Goal: Information Seeking & Learning: Learn about a topic

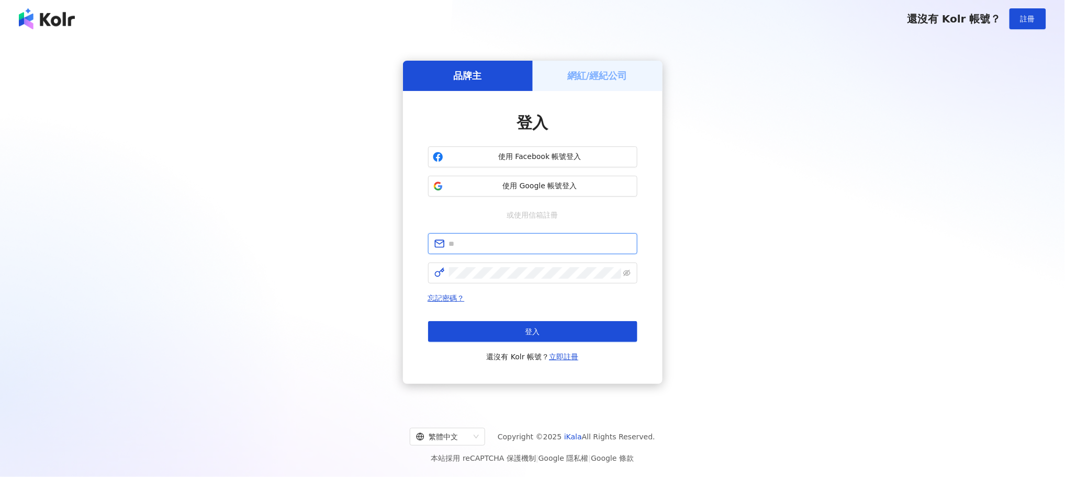
type input "**********"
click at [542, 323] on button "登入" at bounding box center [532, 331] width 209 height 21
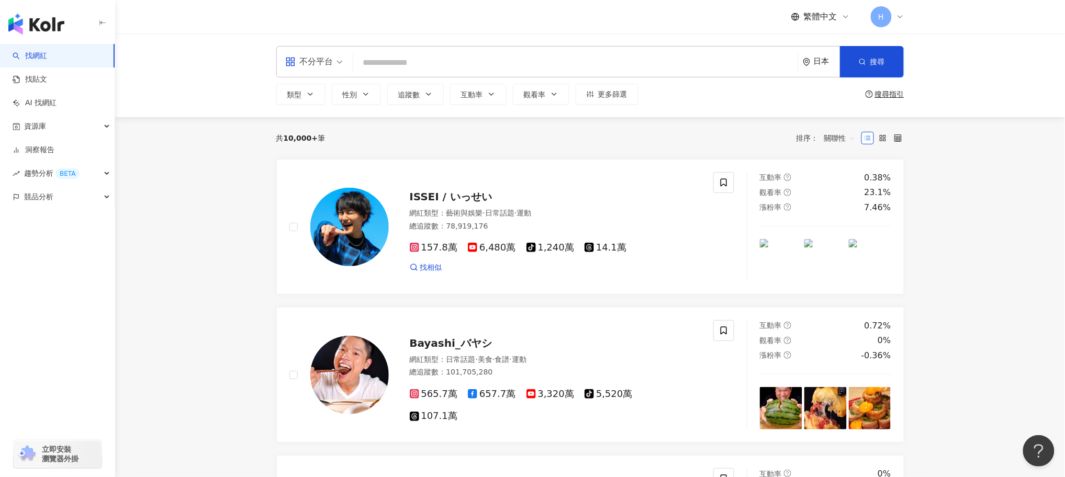
click at [823, 64] on div "日本" at bounding box center [827, 61] width 26 height 9
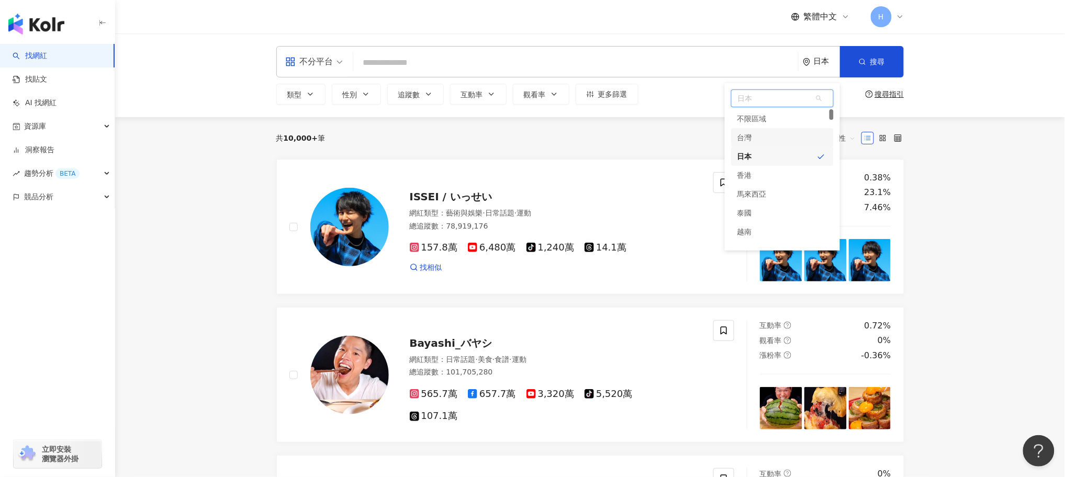
click at [765, 138] on div "台灣" at bounding box center [782, 137] width 103 height 19
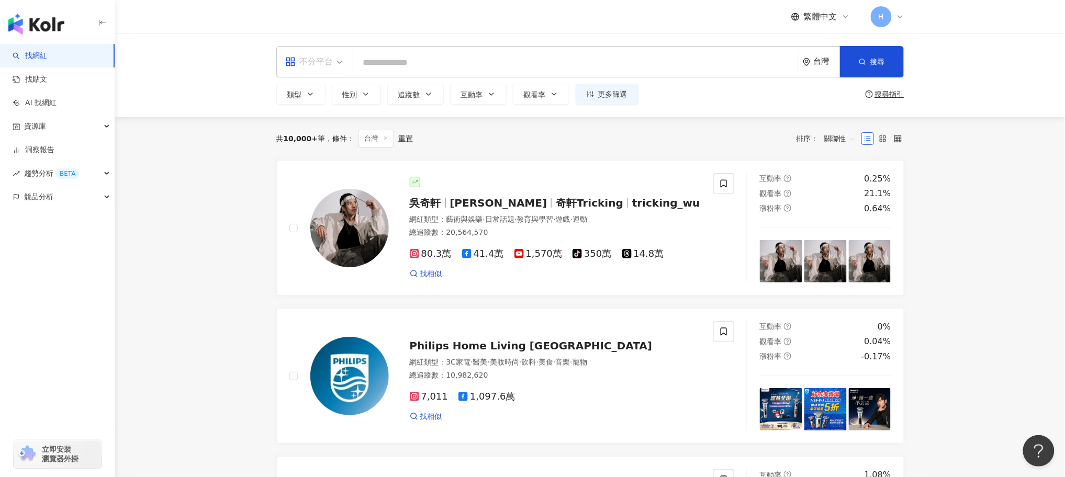
click at [341, 61] on span "不分平台" at bounding box center [314, 61] width 58 height 17
click at [320, 111] on div "Instagram" at bounding box center [317, 110] width 59 height 13
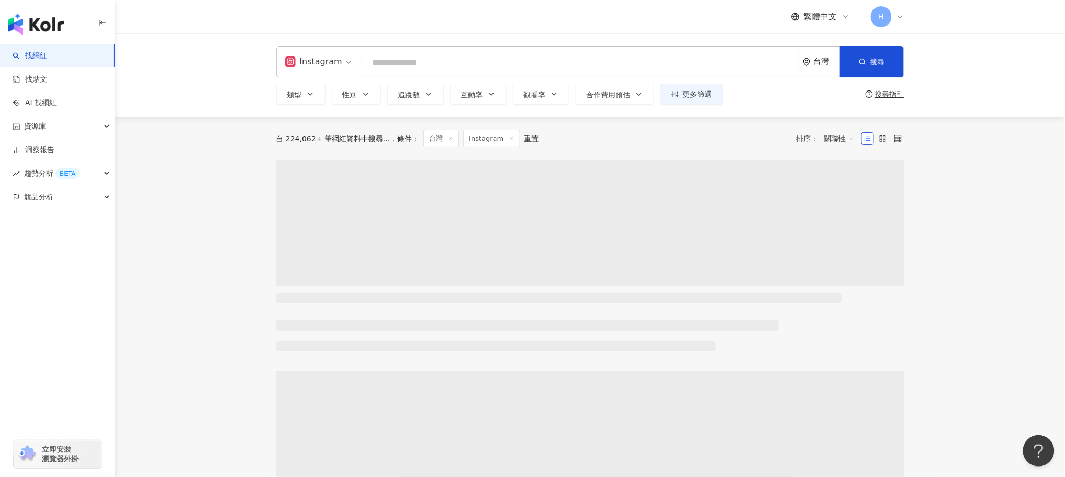
click at [388, 63] on input "search" at bounding box center [580, 63] width 428 height 20
paste input "****"
type input "****"
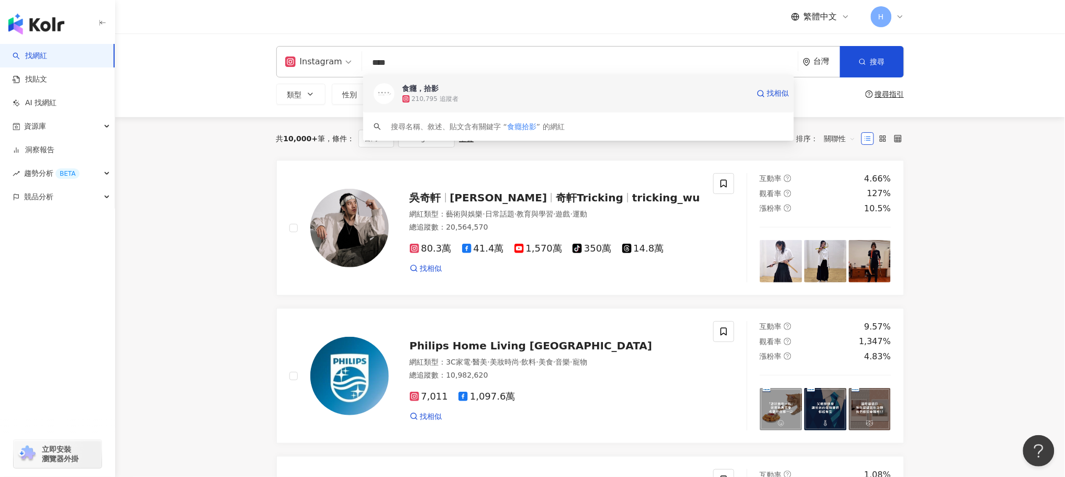
click at [435, 85] on div "食癮，拾影" at bounding box center [420, 88] width 37 height 10
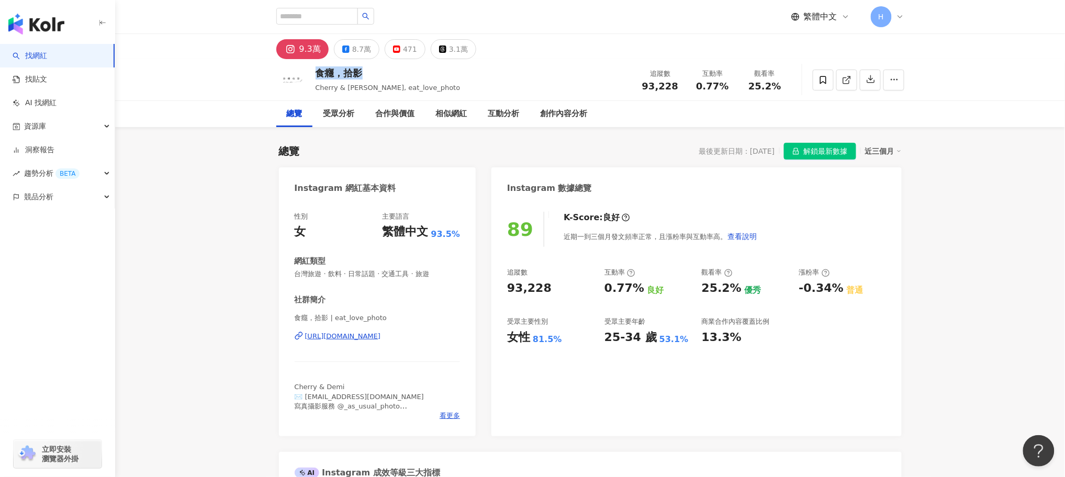
drag, startPoint x: 317, startPoint y: 76, endPoint x: 382, endPoint y: 77, distance: 65.4
type textarea "*****"
click at [382, 77] on div "食癮，拾影" at bounding box center [388, 72] width 145 height 13
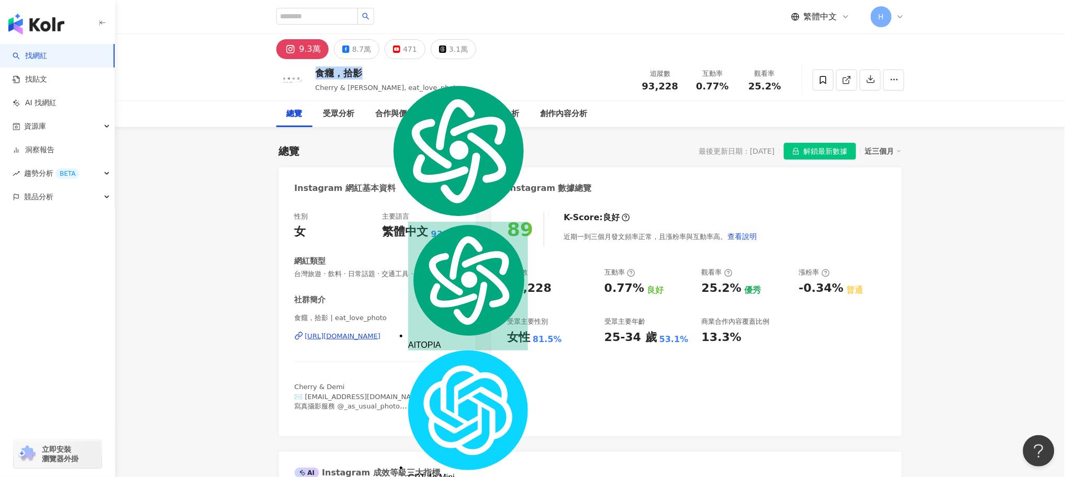
copy div "食癮，拾影"
click at [318, 69] on div "食癮，拾影" at bounding box center [388, 72] width 145 height 13
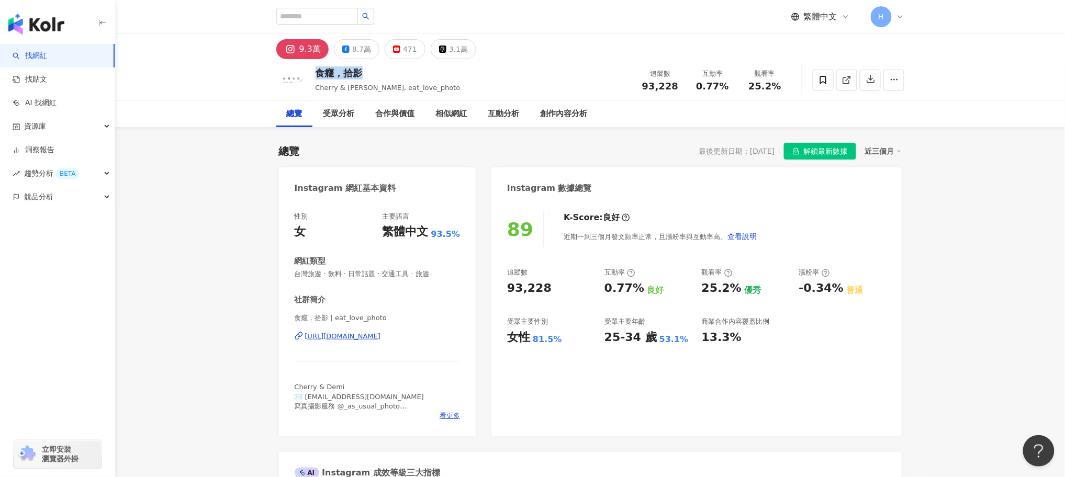
drag, startPoint x: 317, startPoint y: 68, endPoint x: 388, endPoint y: 63, distance: 71.4
click at [388, 63] on div "食癮，拾影 Cherry & Demi, eat_love_photo 追蹤數 93,228 互動率 0.77% 觀看率 25.2%" at bounding box center [590, 79] width 670 height 41
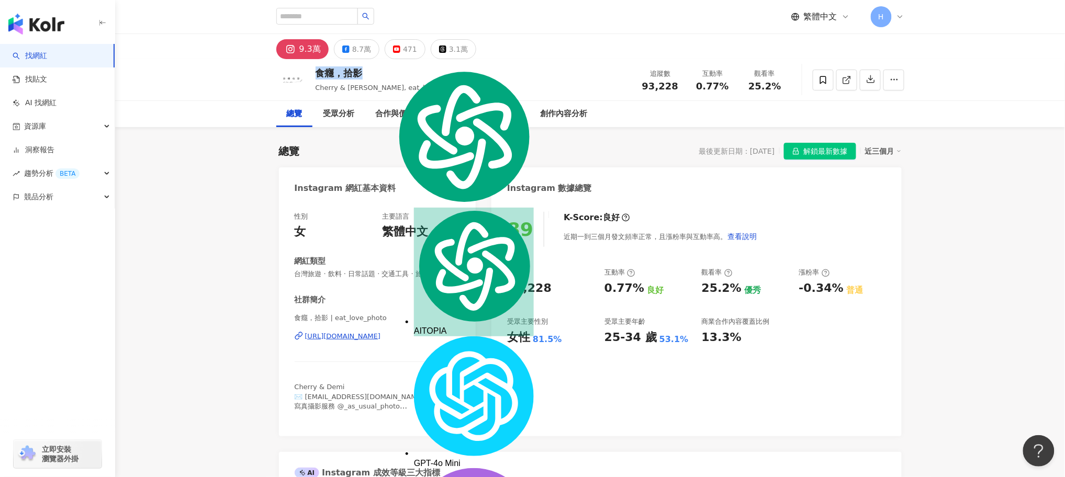
copy div "食癮，拾影"
click at [316, 13] on input "search" at bounding box center [317, 16] width 82 height 17
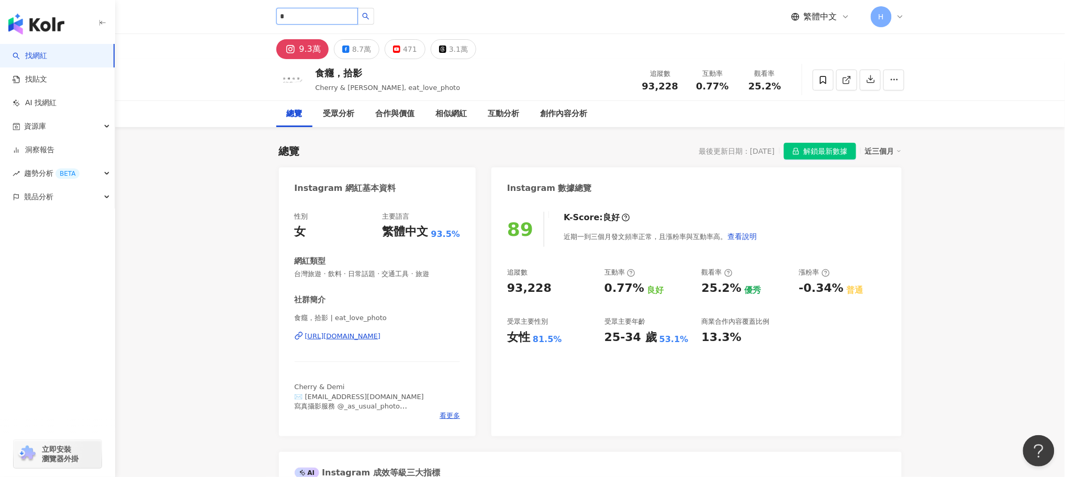
type input "*"
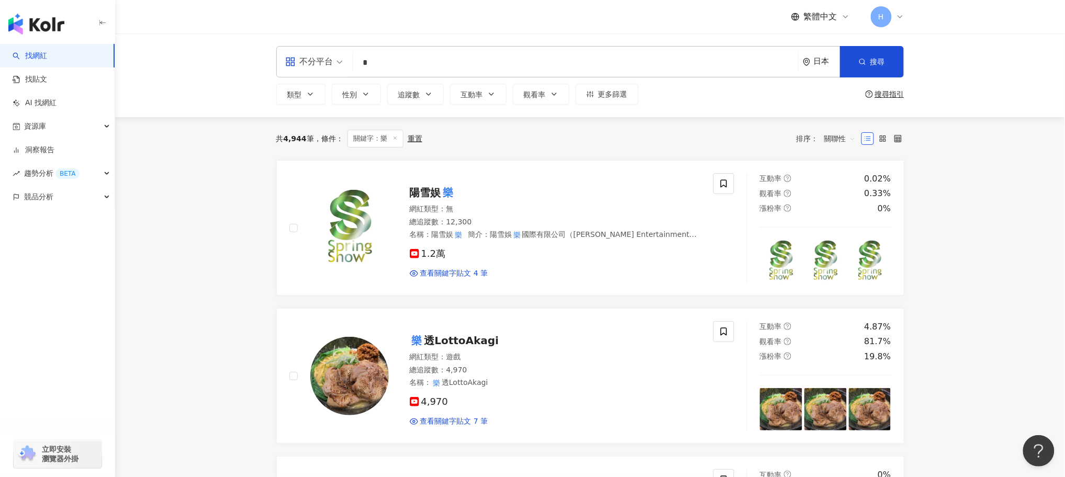
click at [822, 63] on div "日本" at bounding box center [827, 61] width 26 height 9
click at [753, 139] on div "台灣" at bounding box center [782, 137] width 103 height 19
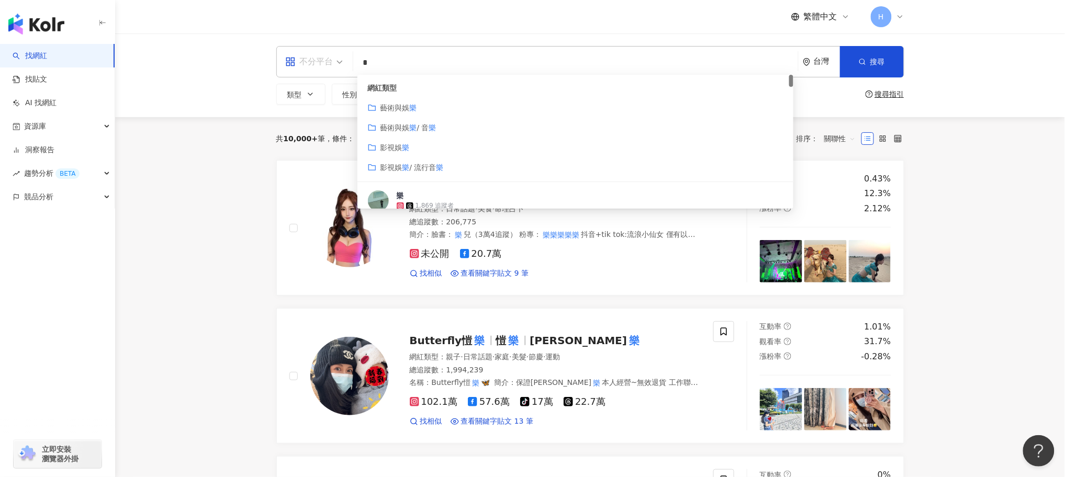
click at [327, 59] on div "不分平台" at bounding box center [309, 61] width 48 height 17
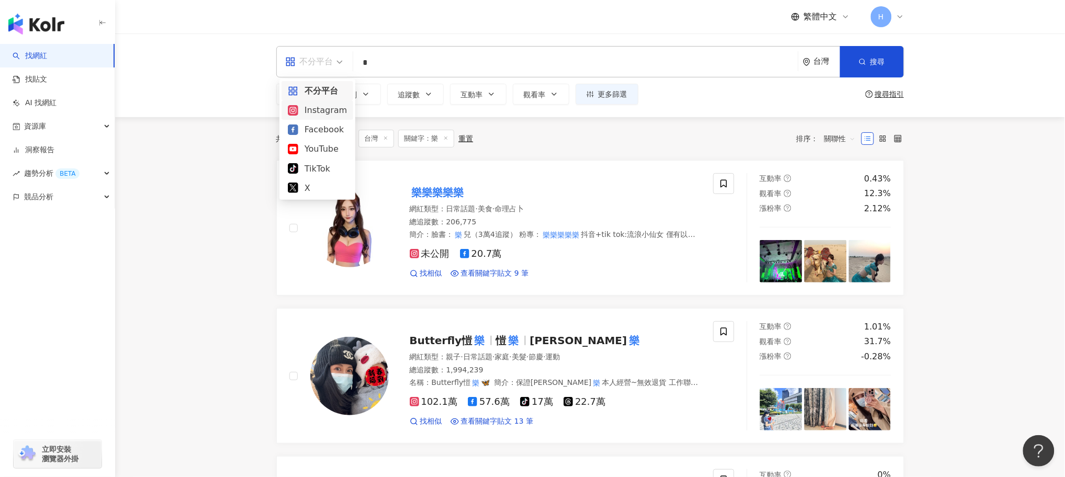
click at [327, 112] on div "Instagram" at bounding box center [317, 110] width 59 height 13
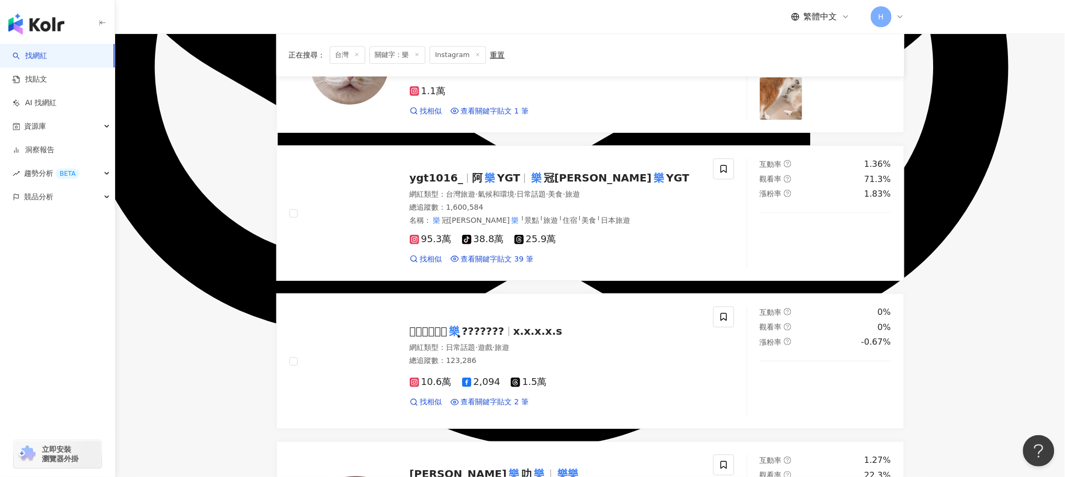
scroll to position [1099, 0]
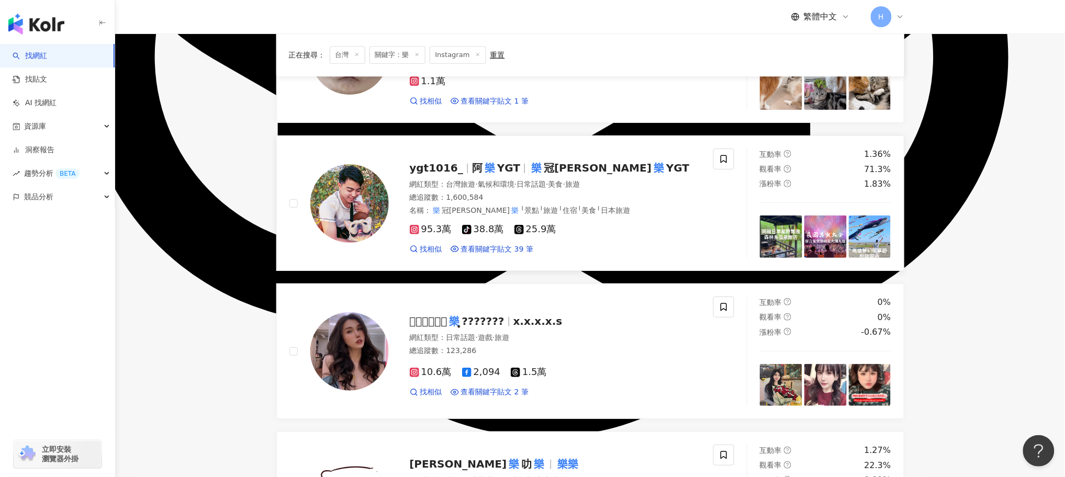
click at [497, 171] on span "YGT" at bounding box center [508, 168] width 23 height 13
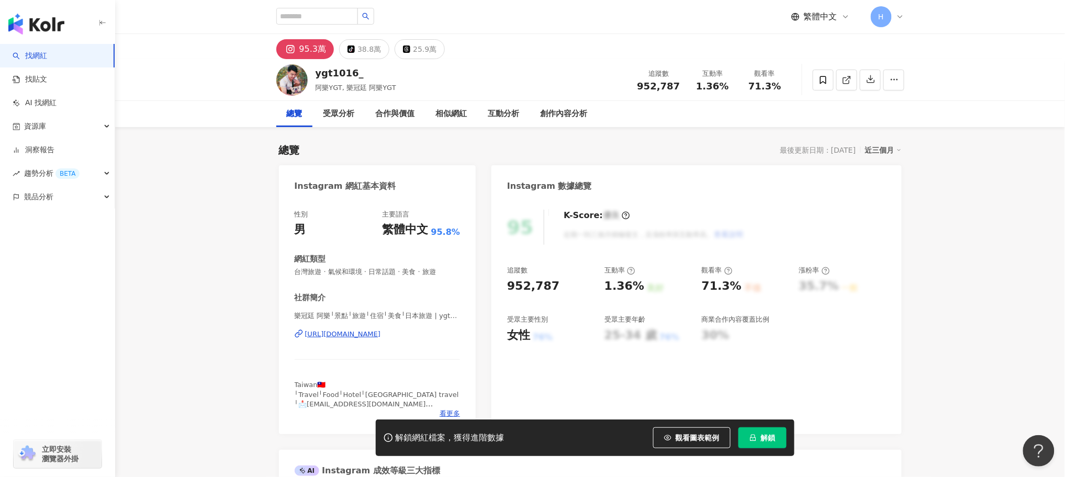
click at [766, 440] on span "解鎖" at bounding box center [768, 438] width 15 height 8
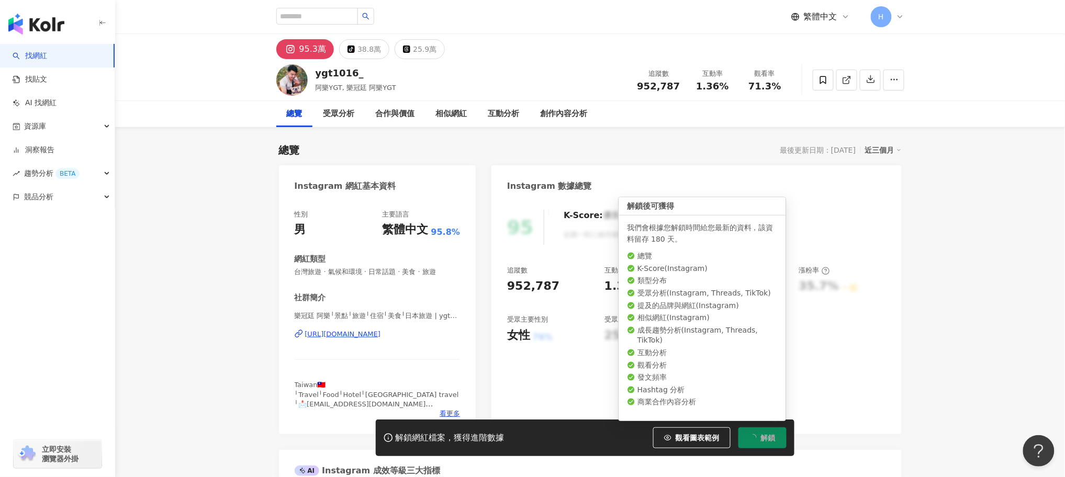
click at [767, 439] on span "解鎖" at bounding box center [768, 438] width 15 height 8
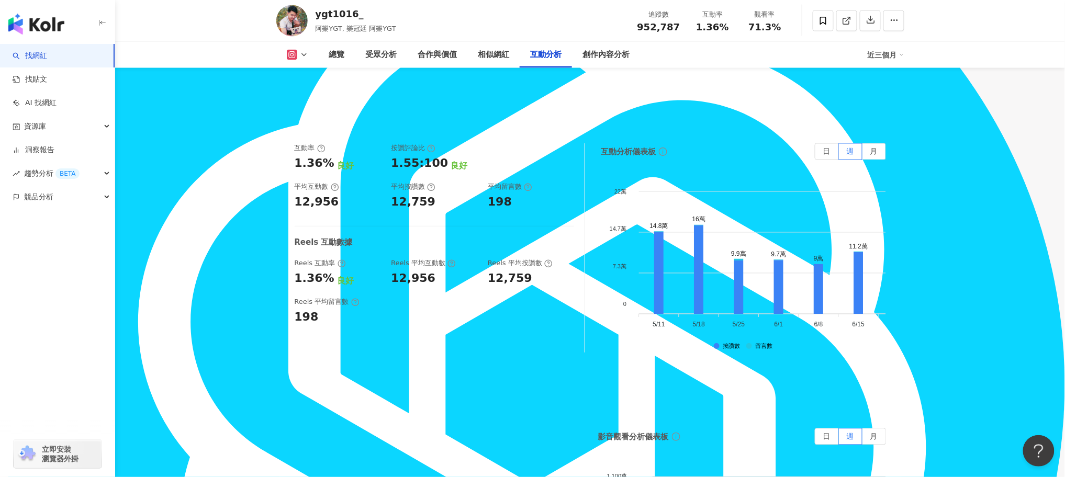
scroll to position [2276, 0]
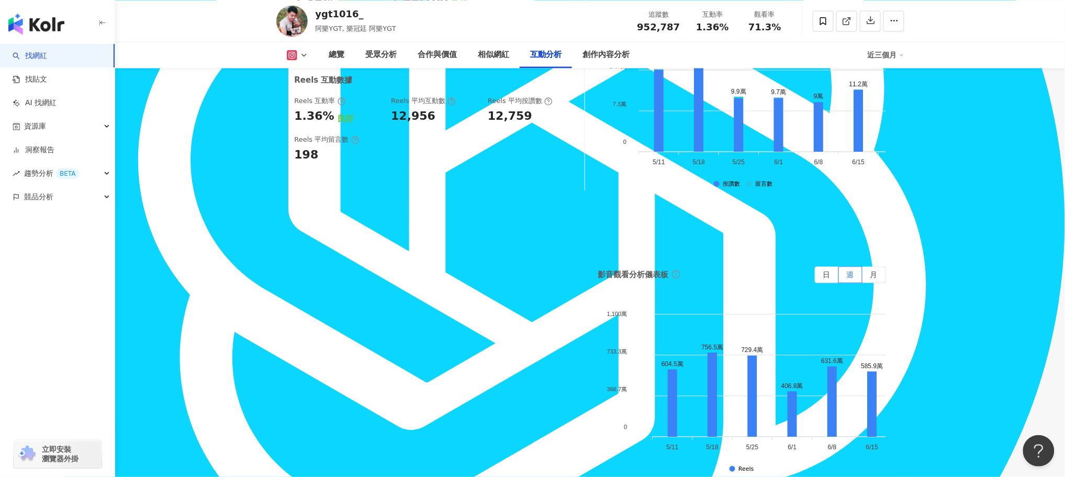
drag, startPoint x: 440, startPoint y: 249, endPoint x: 456, endPoint y: 249, distance: 16.2
type textarea "***"
click at [456, 278] on div "679,727" at bounding box center [464, 286] width 52 height 16
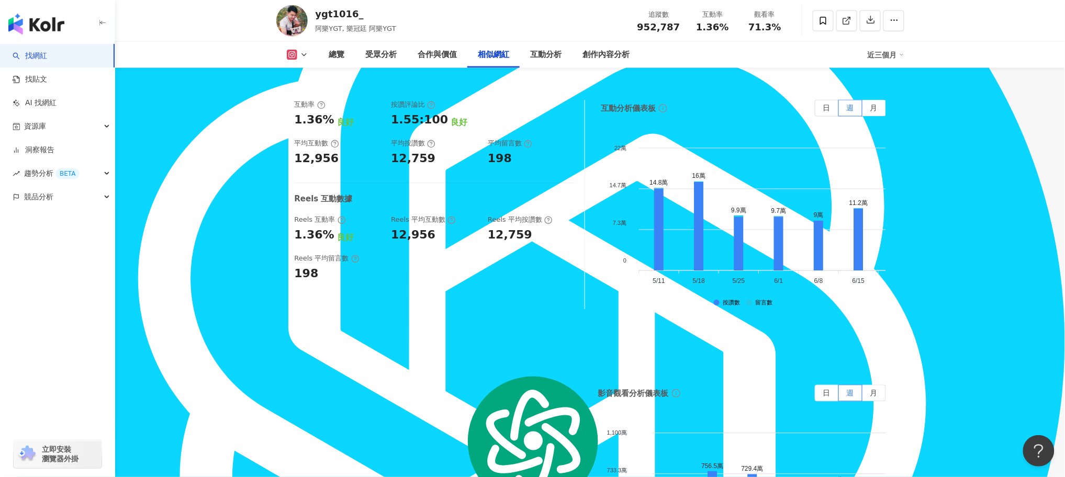
scroll to position [1884, 0]
